Goal: Find specific page/section: Find specific page/section

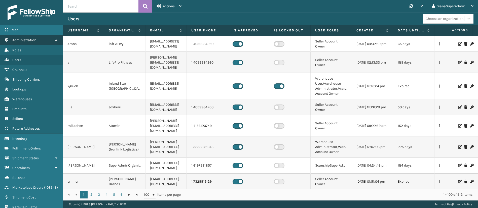
click at [39, 38] on link "Administration" at bounding box center [31, 40] width 63 height 10
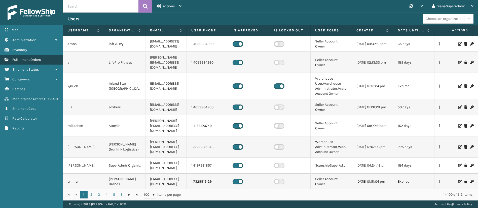
click at [41, 59] on span "Fulfillment Orders" at bounding box center [26, 60] width 28 height 4
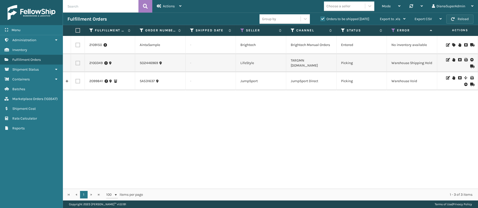
click at [457, 19] on button "Reload" at bounding box center [459, 19] width 27 height 9
